Goal: Use online tool/utility: Utilize a website feature to perform a specific function

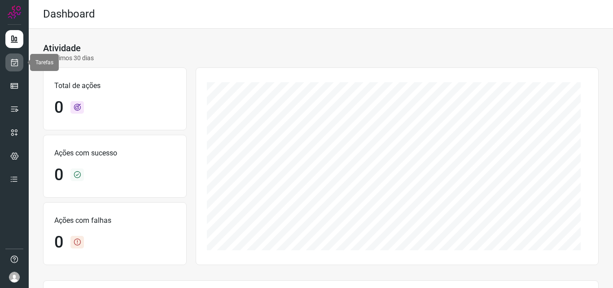
click at [21, 62] on link at bounding box center [14, 62] width 18 height 18
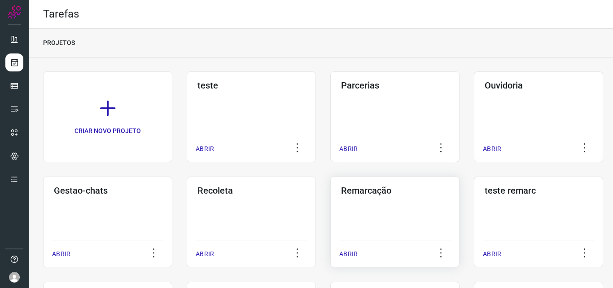
click at [424, 215] on div "Remarcação ABRIR" at bounding box center [394, 221] width 129 height 91
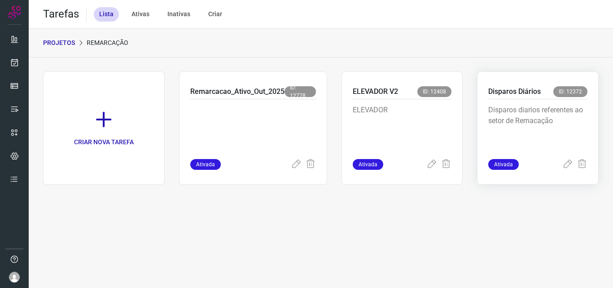
click at [562, 99] on div "Disparos diarios referentes ao setor de Remacação" at bounding box center [537, 129] width 99 height 60
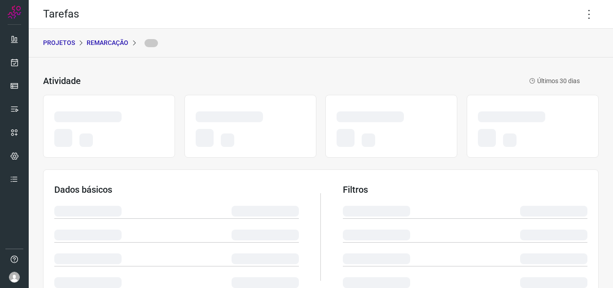
click at [511, 113] on div at bounding box center [511, 116] width 67 height 11
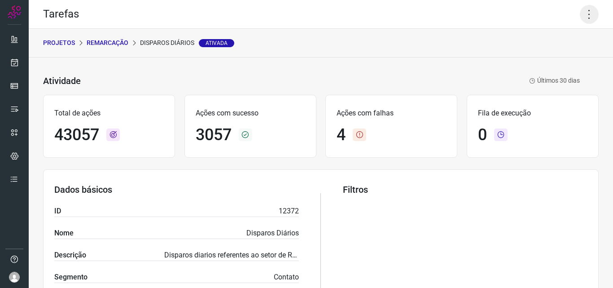
click at [581, 12] on icon at bounding box center [589, 14] width 19 height 19
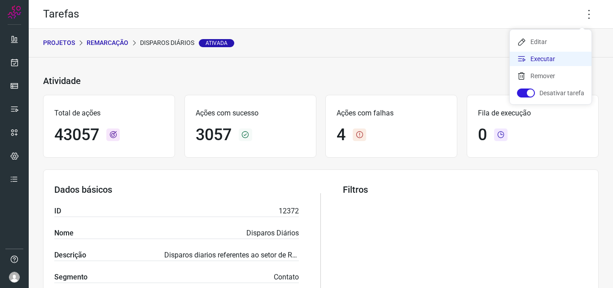
click at [550, 58] on li "Executar" at bounding box center [551, 59] width 82 height 14
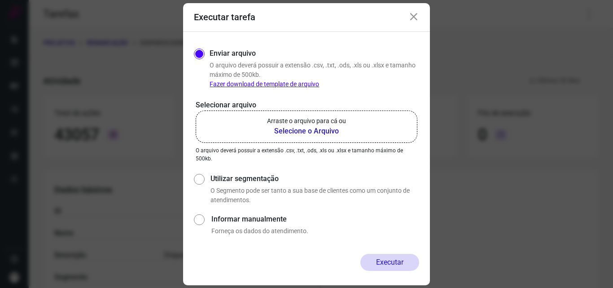
click at [280, 136] on b "Selecione o Arquivo" at bounding box center [306, 131] width 79 height 11
click at [0, 0] on input "Arraste o arquivo para cá ou Selecione o Arquivo" at bounding box center [0, 0] width 0 height 0
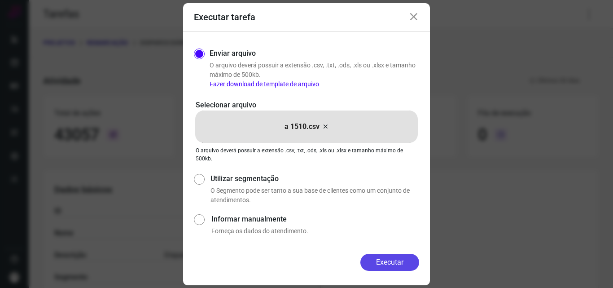
click at [395, 263] on button "Executar" at bounding box center [389, 262] width 59 height 17
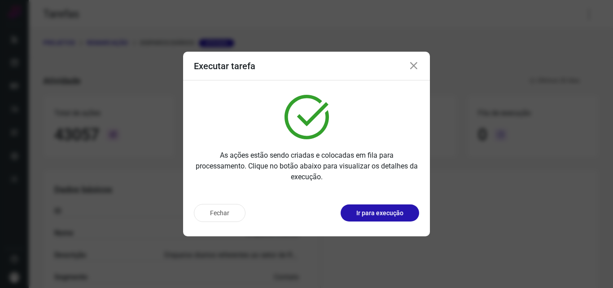
click at [389, 211] on p "Ir para execução" at bounding box center [379, 212] width 47 height 9
